Goal: Understand site structure: Understand site structure

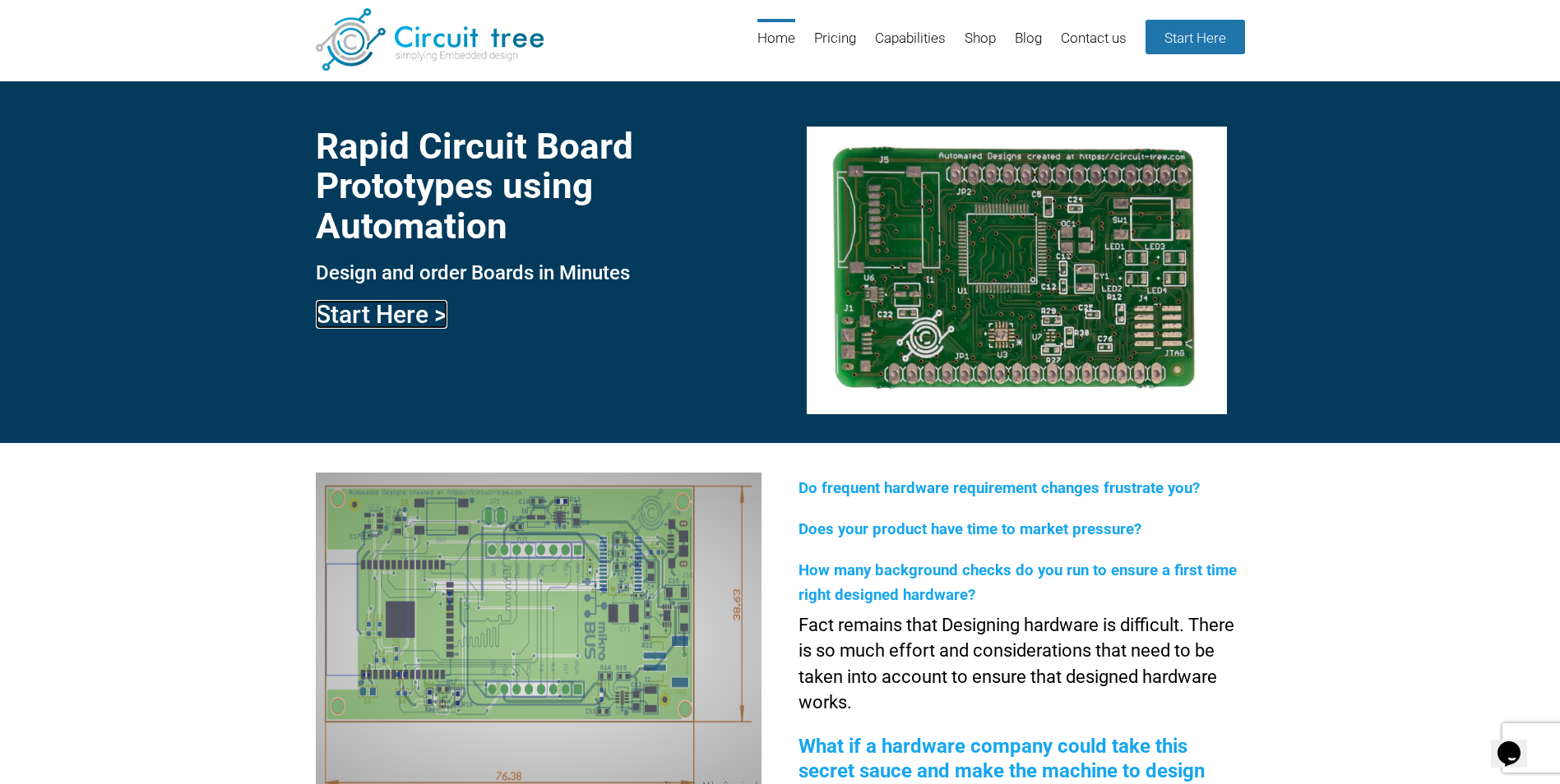
click at [427, 318] on link "Start Here >" at bounding box center [381, 314] width 132 height 29
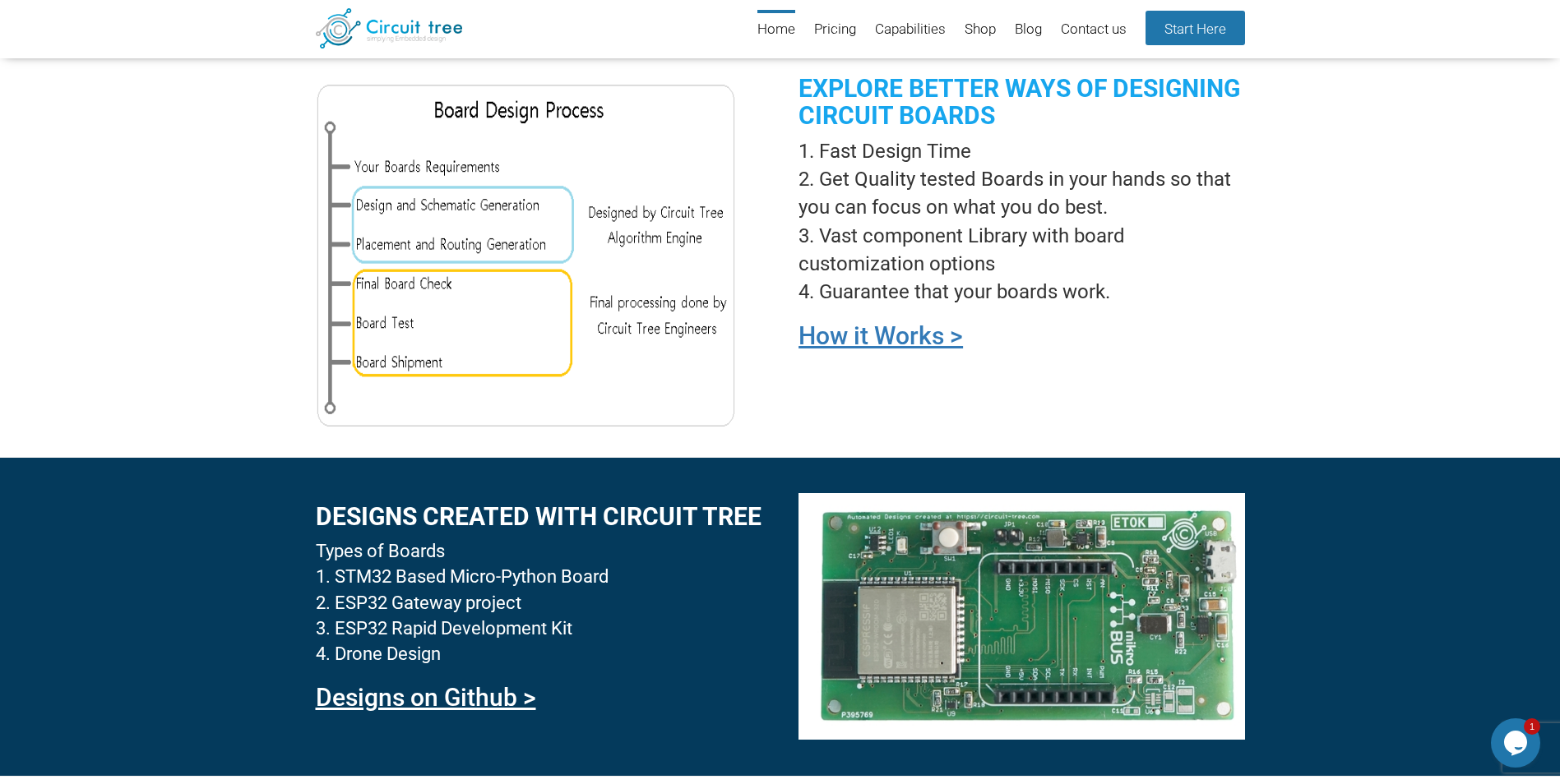
scroll to position [1139, 0]
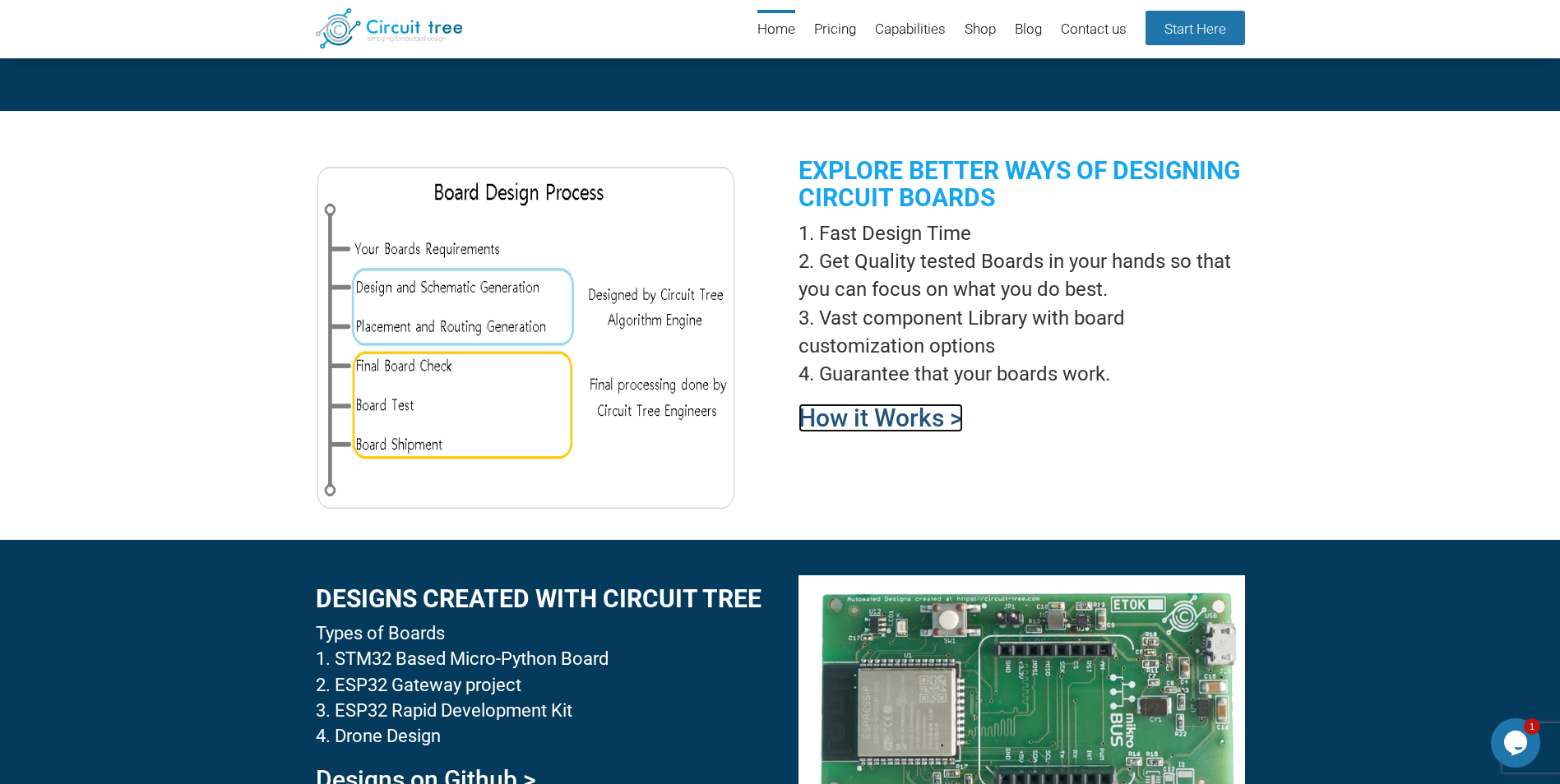
click at [836, 414] on link "How it Works >" at bounding box center [881, 418] width 164 height 29
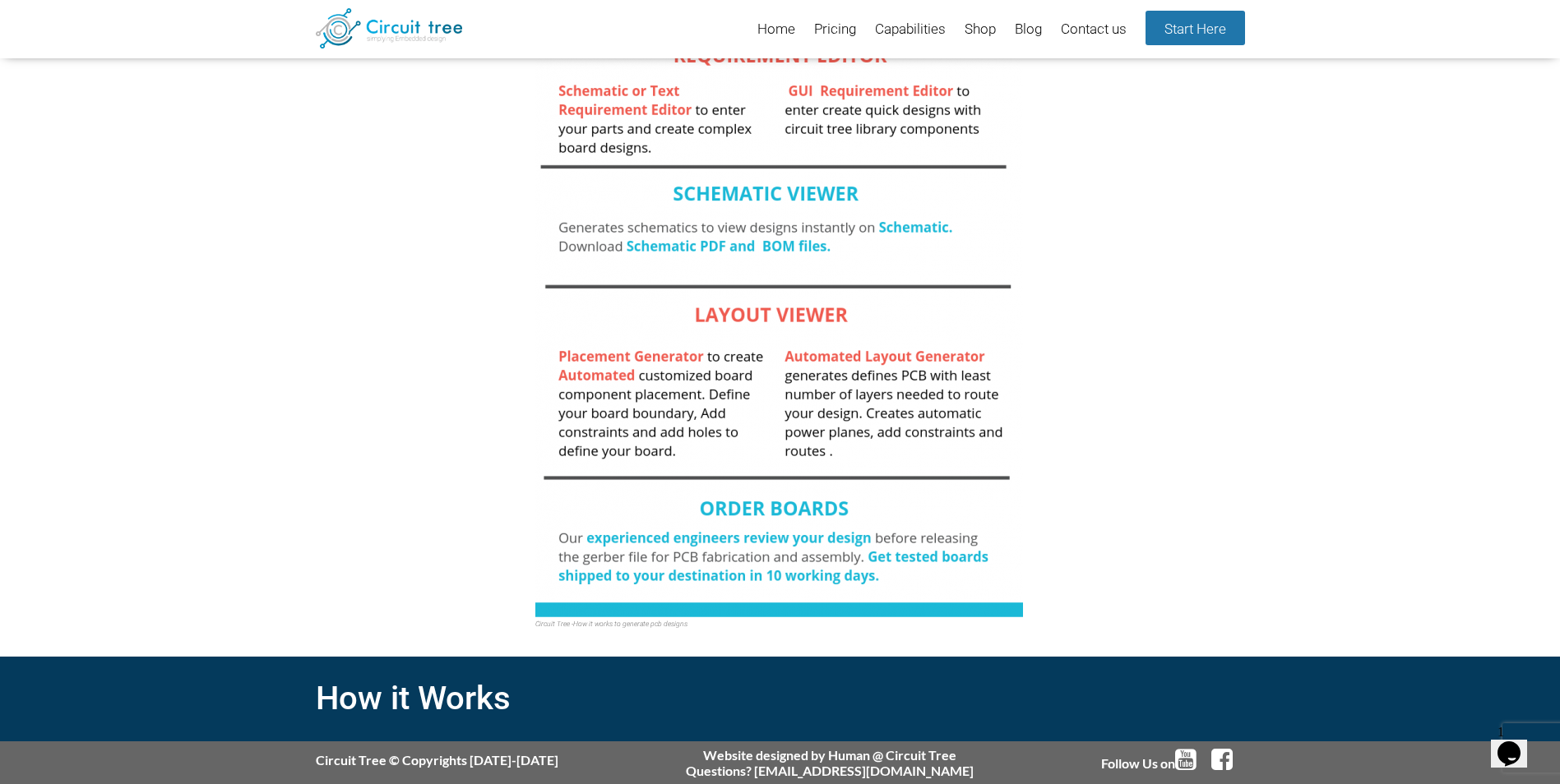
scroll to position [388, 0]
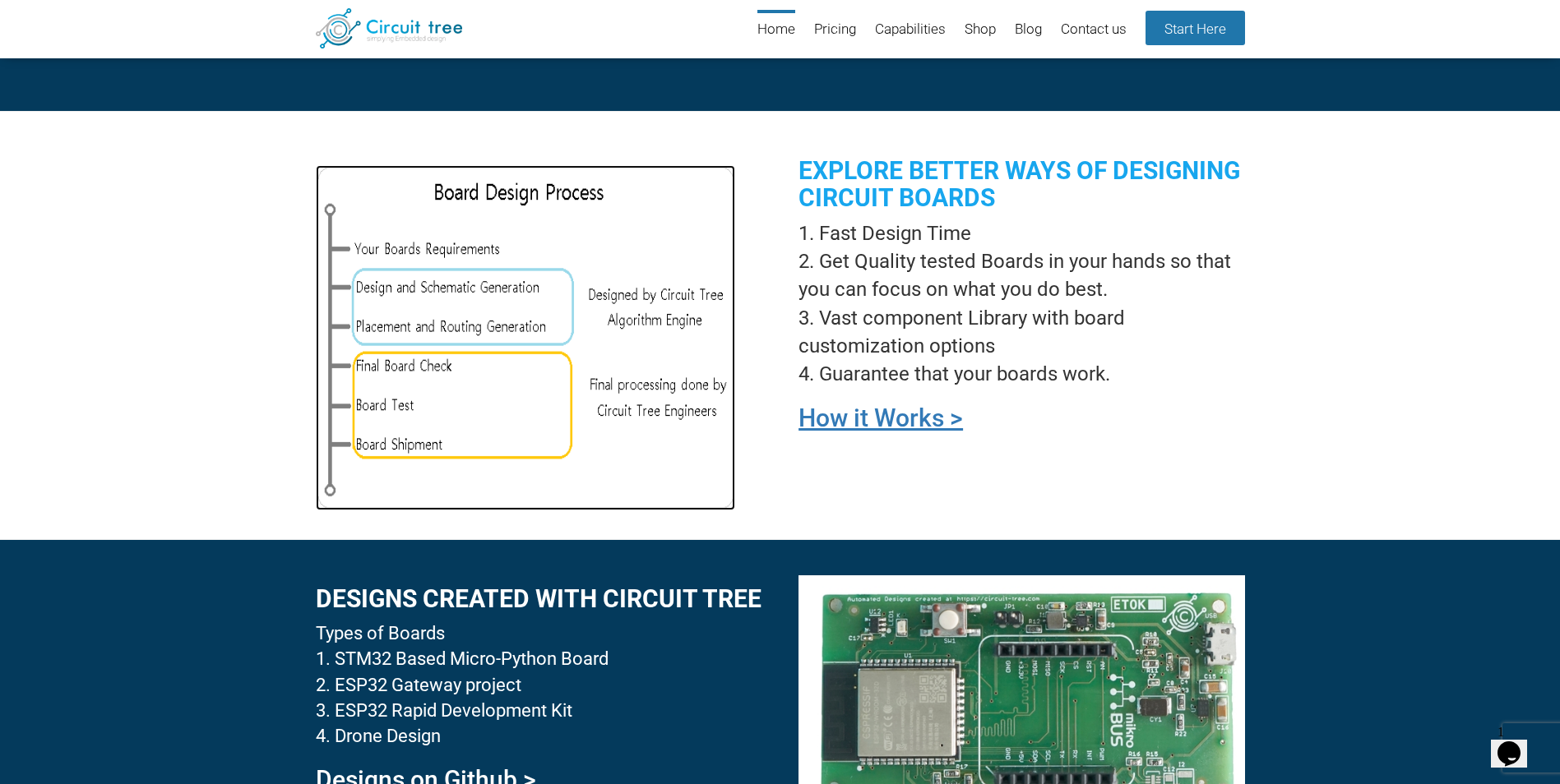
click at [544, 425] on img at bounding box center [525, 337] width 419 height 345
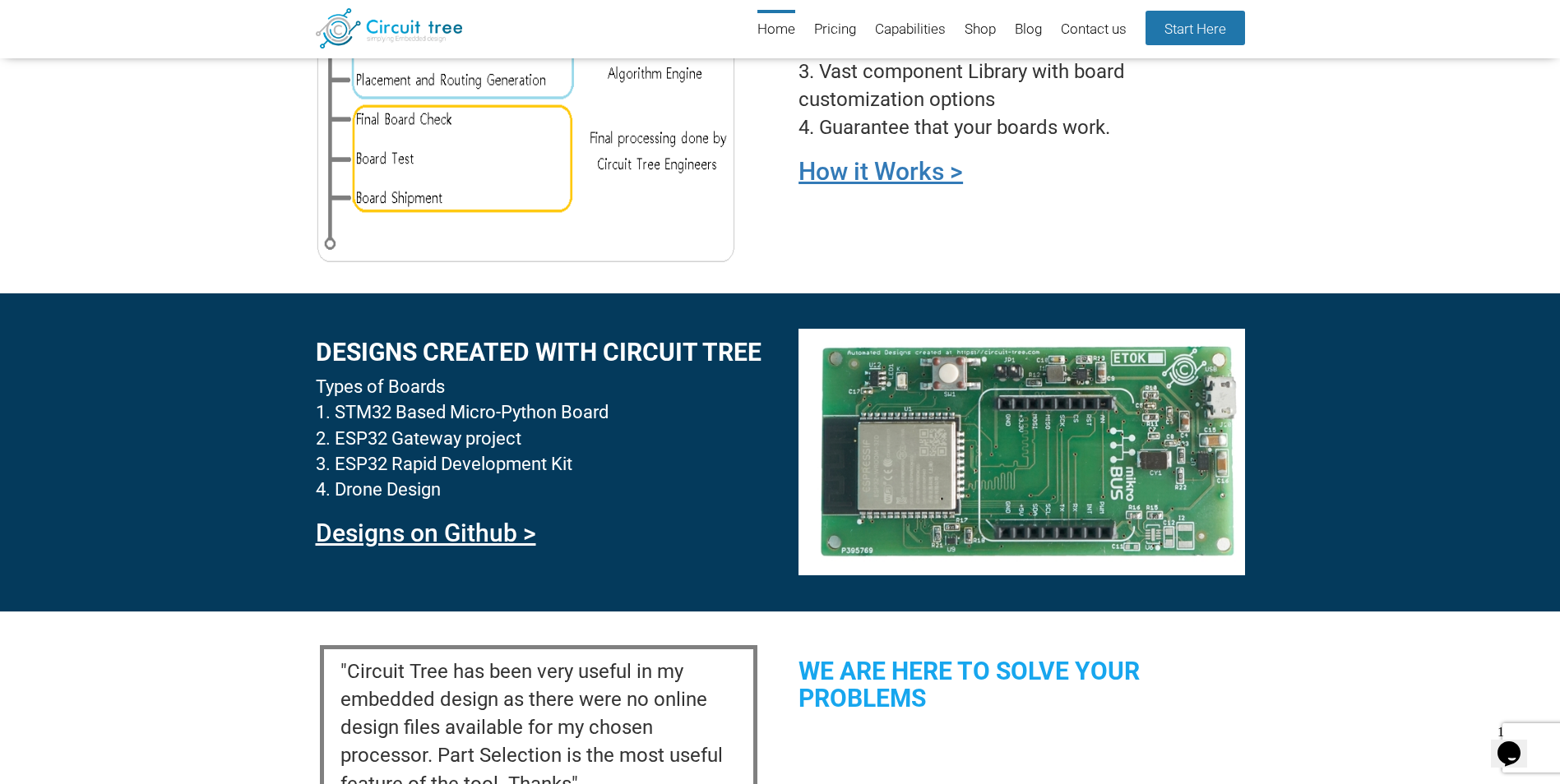
scroll to position [1468, 0]
